Goal: Find contact information: Find contact information

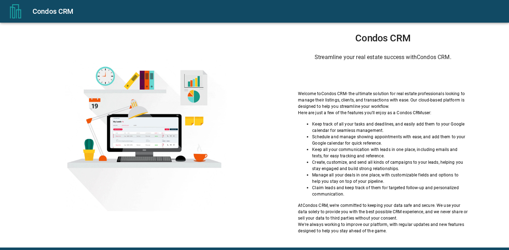
click at [22, 239] on div "Condos CRM Streamline your real estate success with Condos CRM . Welcome to Con…" at bounding box center [254, 135] width 509 height 225
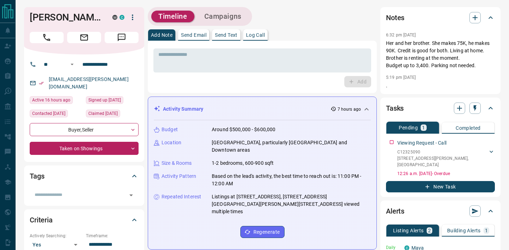
click at [55, 45] on div "[PERSON_NAME] M C" at bounding box center [84, 30] width 120 height 47
click at [53, 39] on button "Call" at bounding box center [47, 37] width 34 height 11
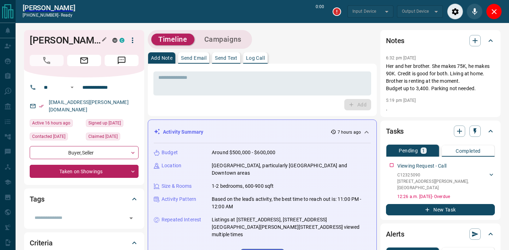
type input "*******"
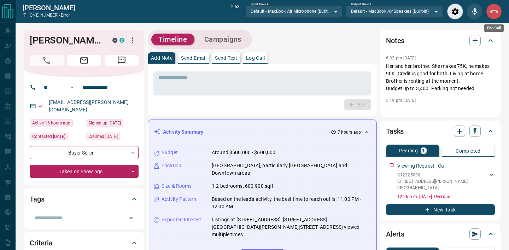
click at [496, 15] on icon "End Call" at bounding box center [494, 11] width 8 height 8
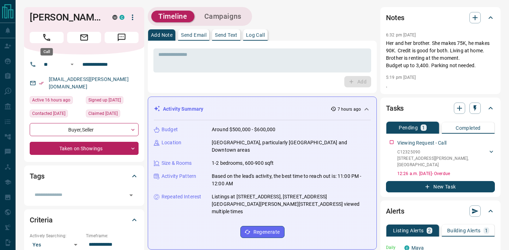
click at [48, 41] on icon "Call" at bounding box center [46, 37] width 9 height 9
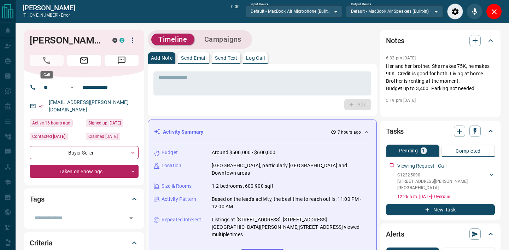
click at [52, 62] on span "Call" at bounding box center [47, 60] width 34 height 11
click at [41, 62] on span "Call" at bounding box center [47, 60] width 34 height 11
click at [499, 4] on div "Close" at bounding box center [494, 12] width 16 height 16
click at [498, 10] on icon "Close" at bounding box center [494, 11] width 8 height 8
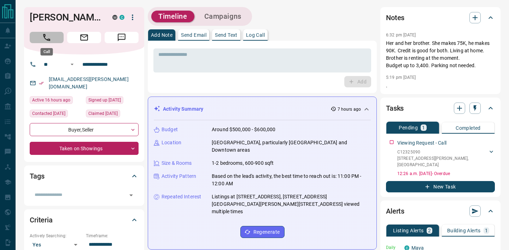
click at [37, 34] on button "Call" at bounding box center [47, 37] width 34 height 11
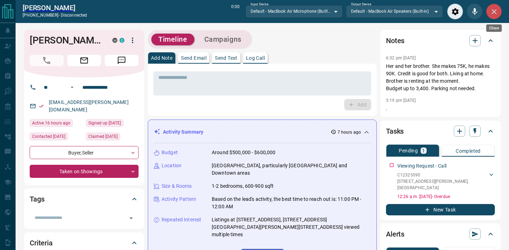
click at [495, 11] on icon "Close" at bounding box center [494, 11] width 8 height 8
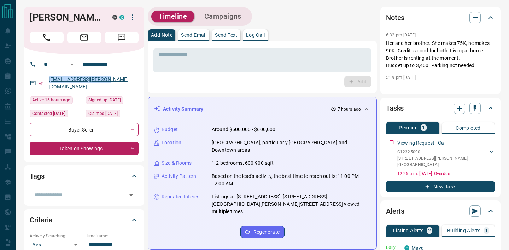
copy link "[EMAIL_ADDRESS][PERSON_NAME][DOMAIN_NAME]"
drag, startPoint x: 114, startPoint y: 78, endPoint x: 49, endPoint y: 77, distance: 65.4
click at [49, 77] on div "[EMAIL_ADDRESS][PERSON_NAME][DOMAIN_NAME]" at bounding box center [84, 82] width 109 height 19
copy h1 "[PERSON_NAME]"
drag, startPoint x: 92, startPoint y: 19, endPoint x: 56, endPoint y: 20, distance: 36.0
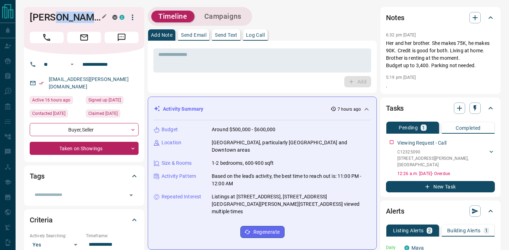
click at [56, 20] on h1 "[PERSON_NAME]" at bounding box center [66, 17] width 72 height 11
